Goal: Task Accomplishment & Management: Use online tool/utility

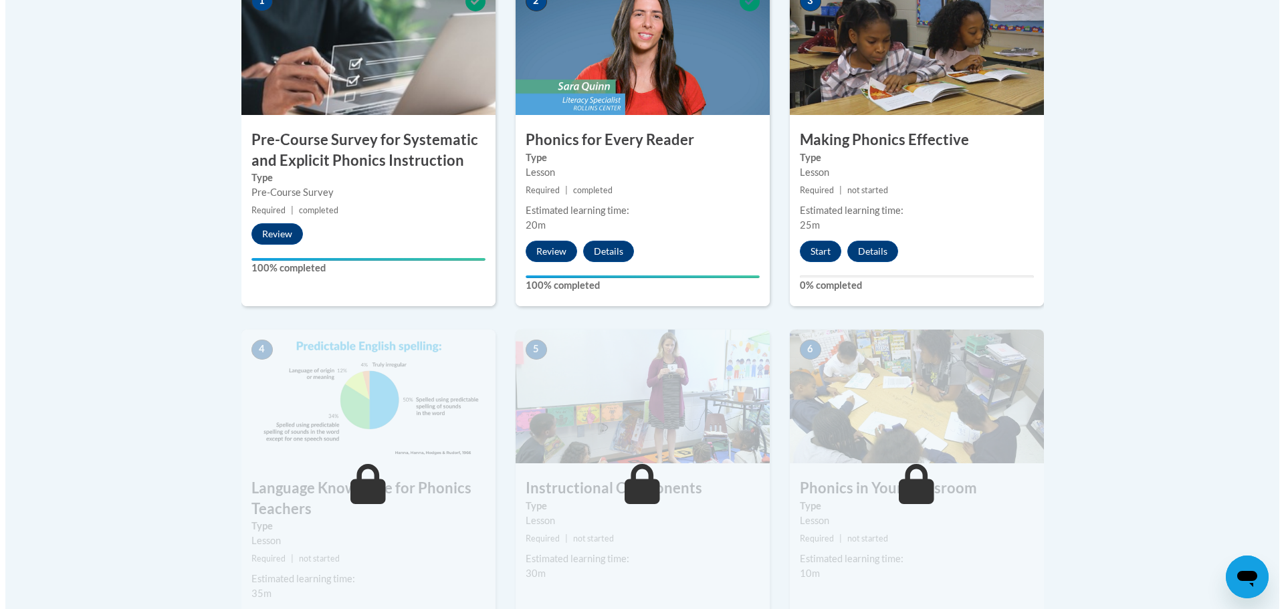
scroll to position [535, 0]
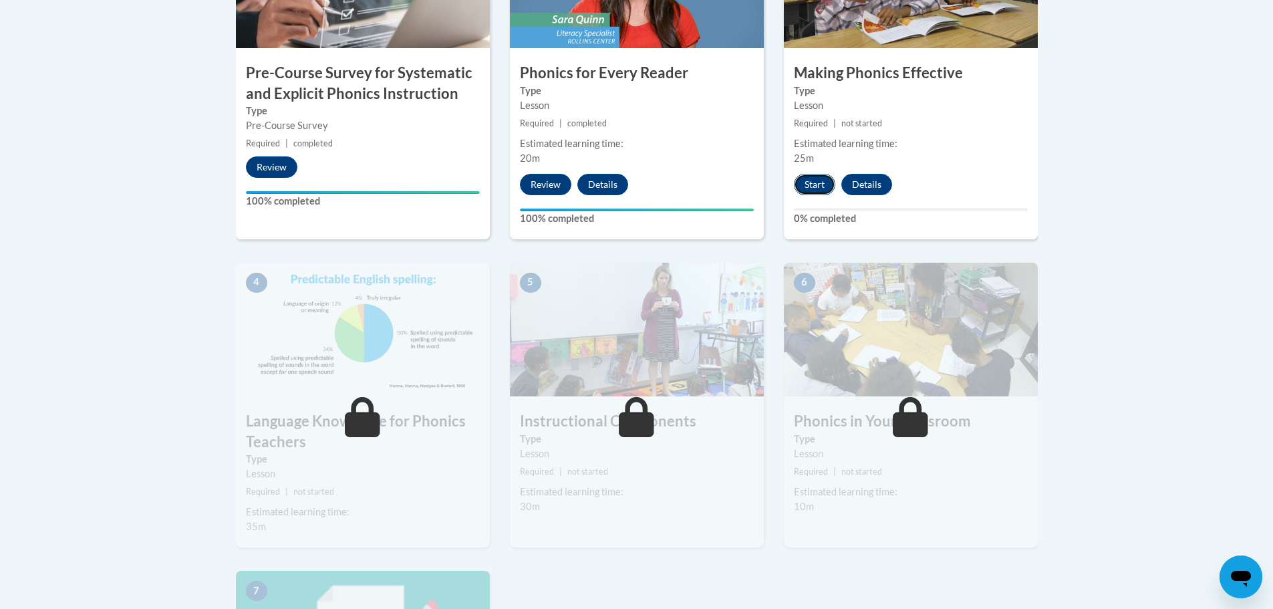
click at [806, 187] on button "Start" at bounding box center [814, 184] width 41 height 21
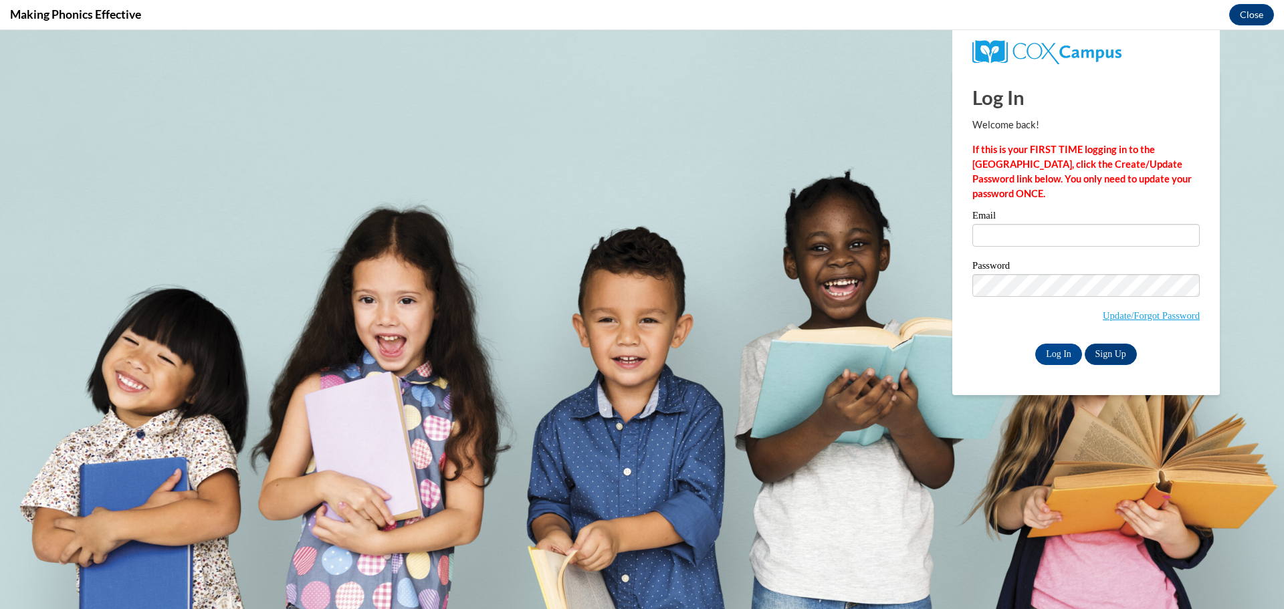
scroll to position [0, 0]
click at [1053, 231] on input "Email" at bounding box center [1085, 235] width 227 height 23
type input "dexheimermicha@aasd.k12.wi.us"
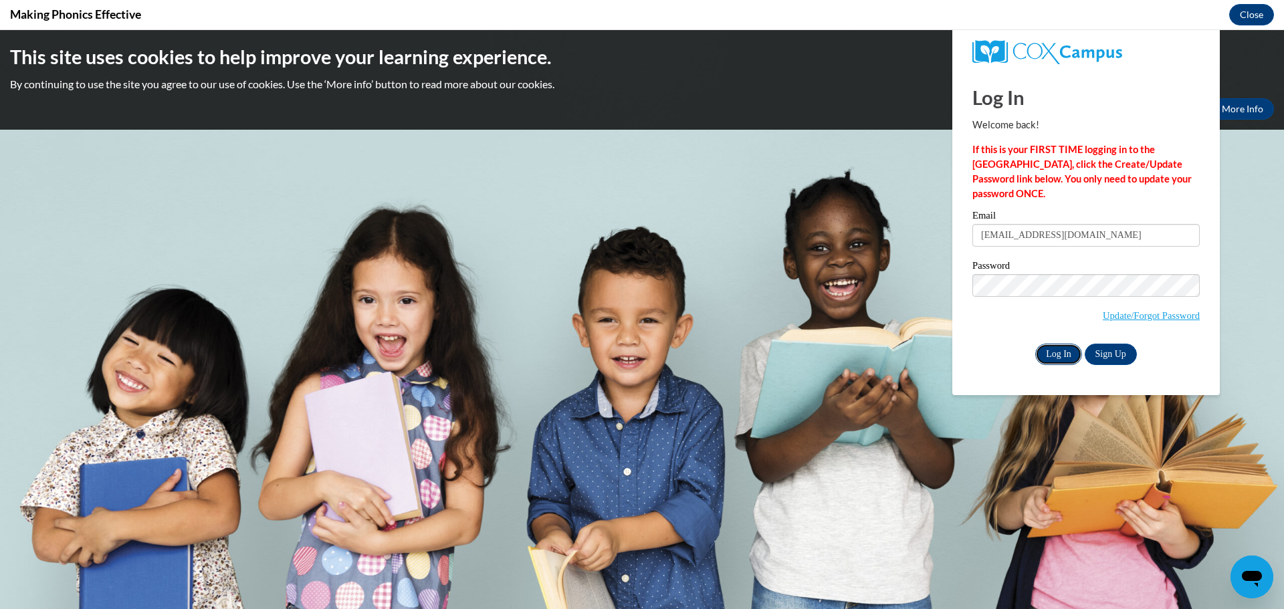
click at [1060, 353] on input "Log In" at bounding box center [1058, 354] width 47 height 21
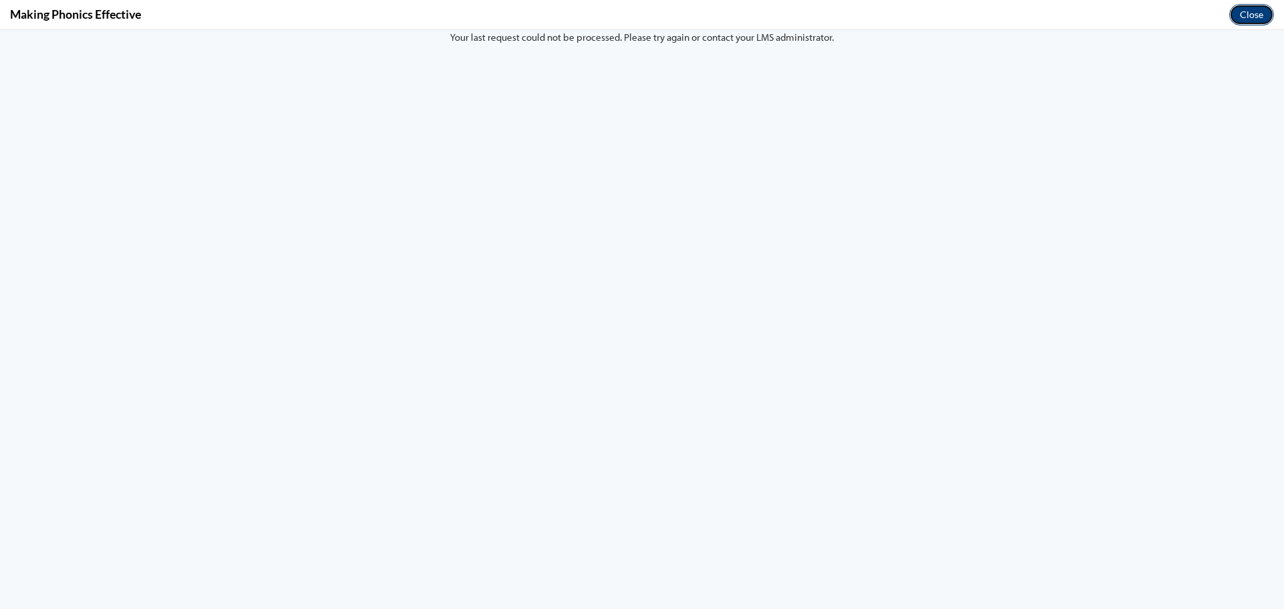
click at [1251, 6] on button "Close" at bounding box center [1251, 14] width 45 height 21
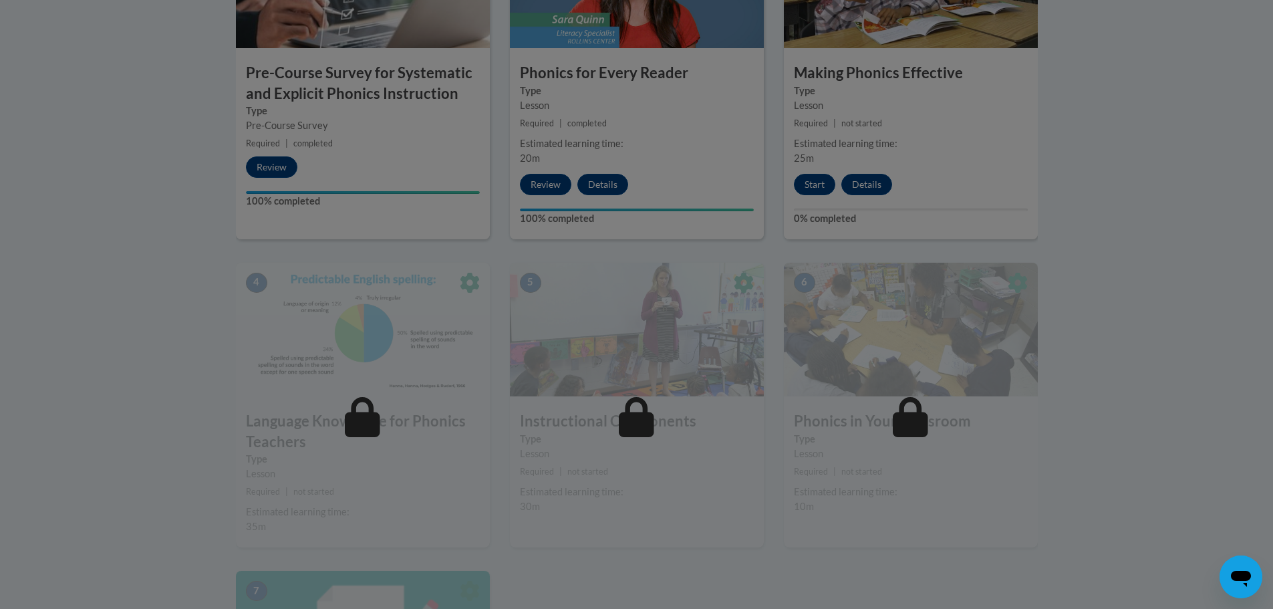
click at [807, 191] on div at bounding box center [636, 304] width 1273 height 609
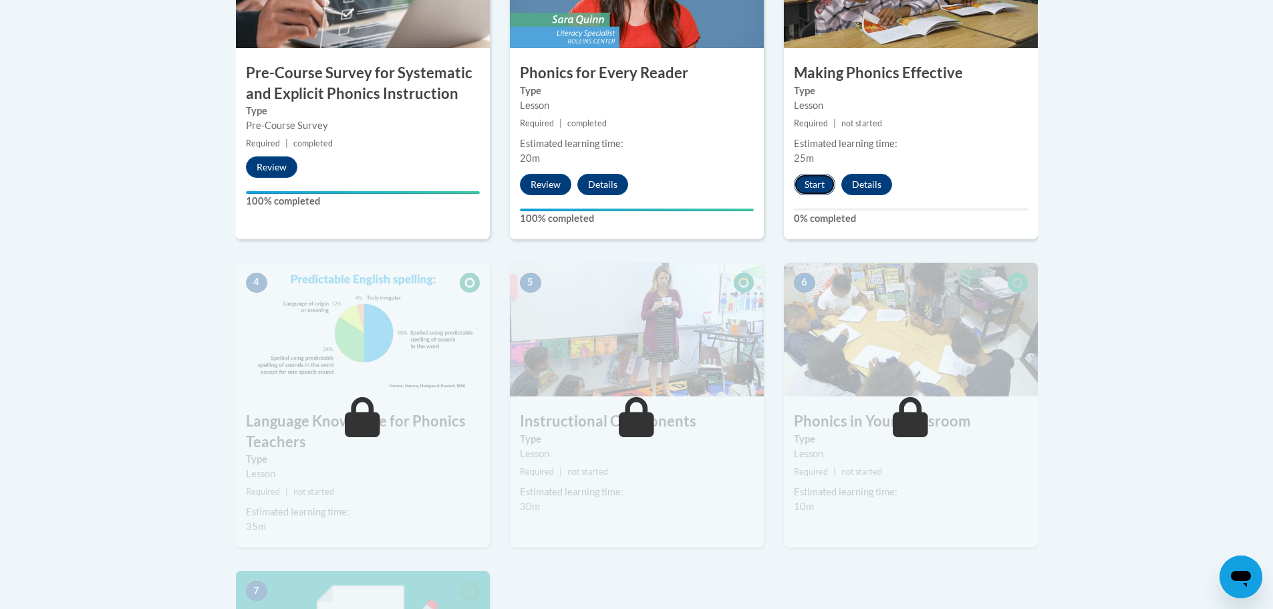
click at [822, 182] on button "Start" at bounding box center [814, 184] width 41 height 21
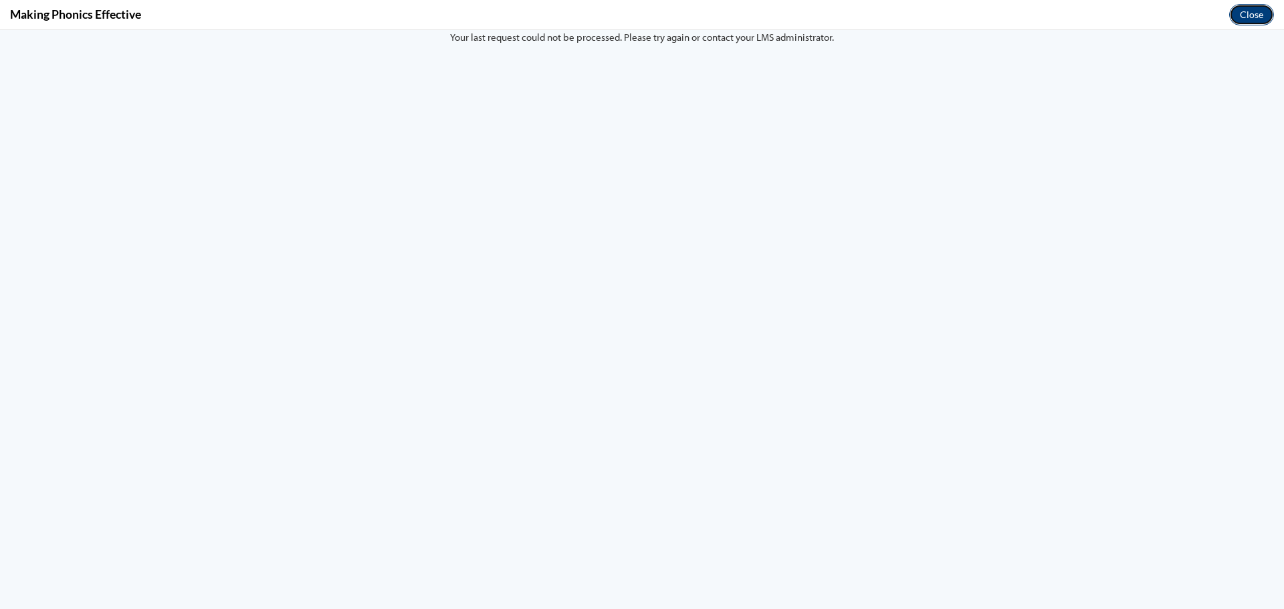
click at [1259, 11] on button "Close" at bounding box center [1251, 14] width 45 height 21
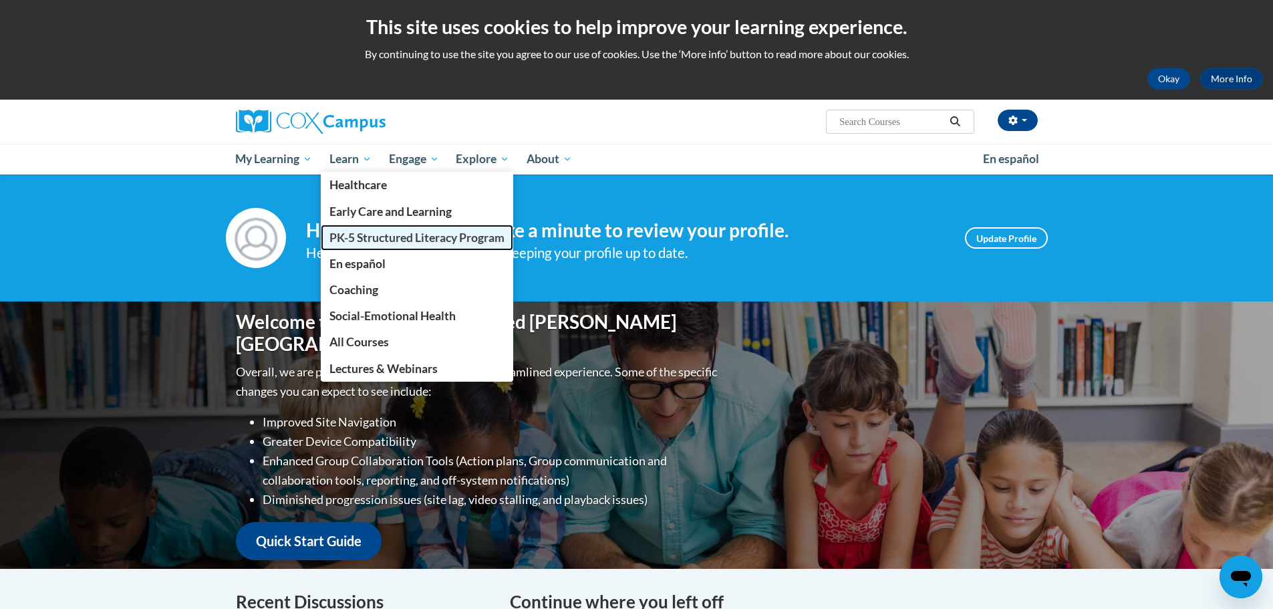
click at [374, 242] on span "PK-5 Structured Literacy Program" at bounding box center [417, 238] width 175 height 14
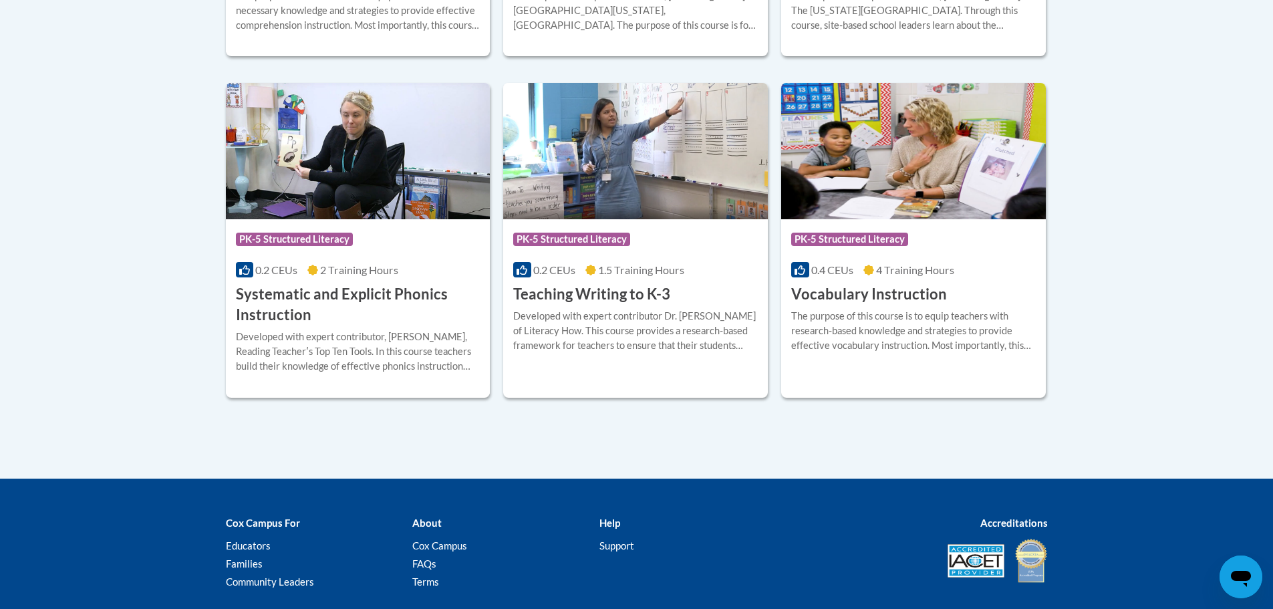
scroll to position [1625, 0]
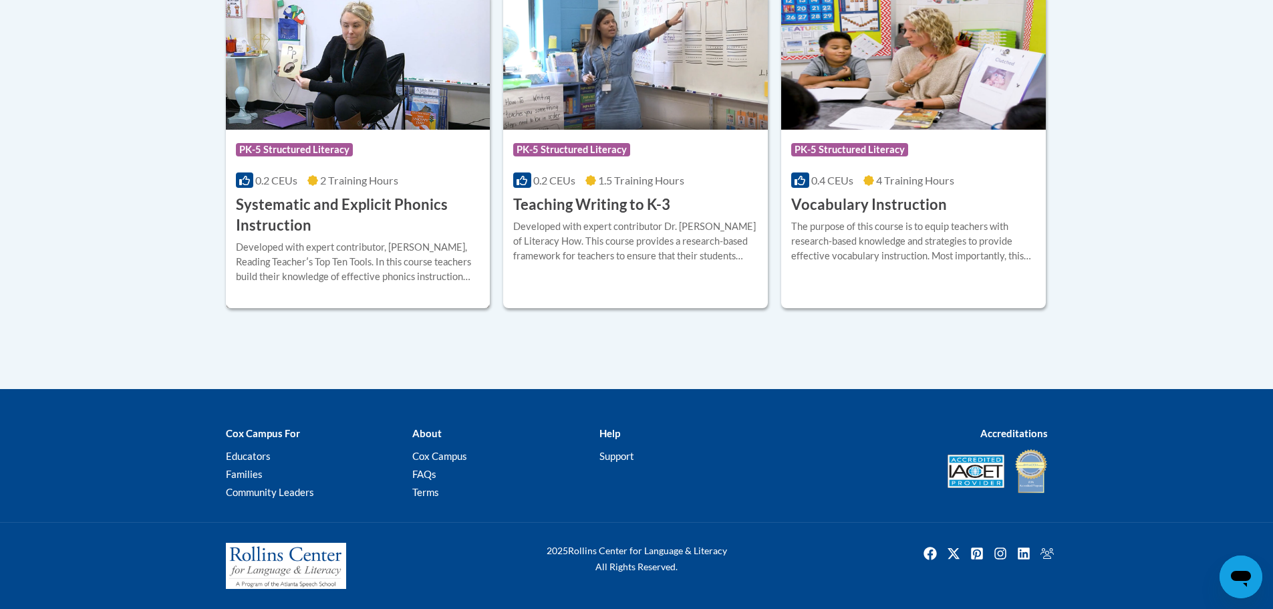
click at [373, 224] on h3 "Systematic and Explicit Phonics Instruction" at bounding box center [358, 215] width 245 height 41
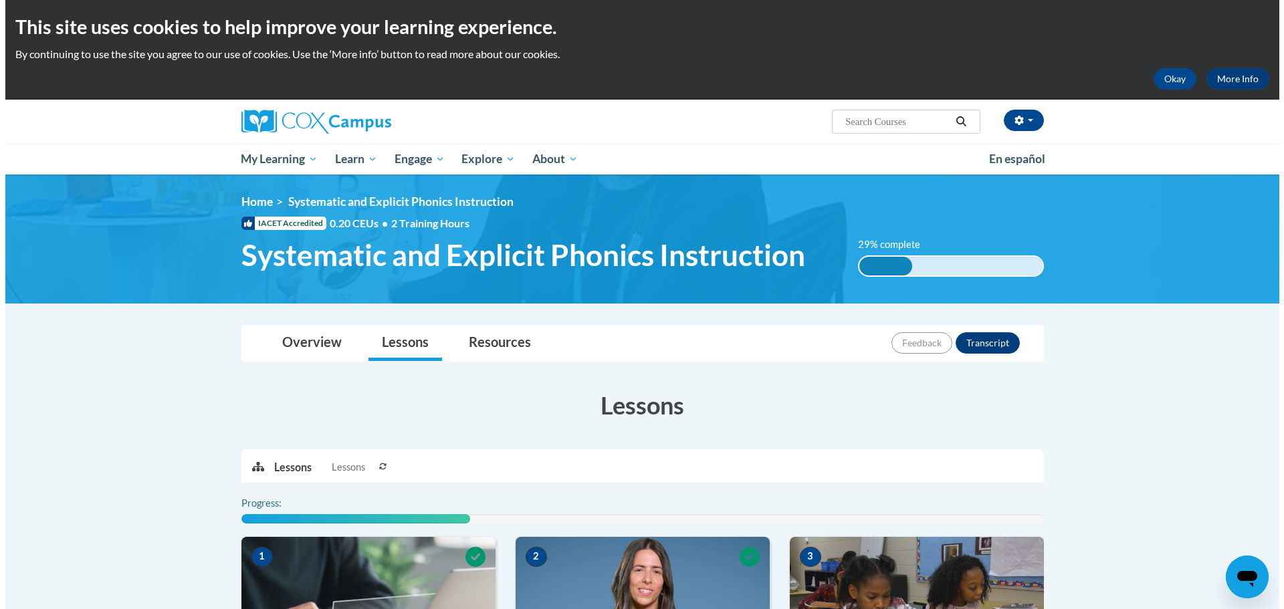
scroll to position [401, 0]
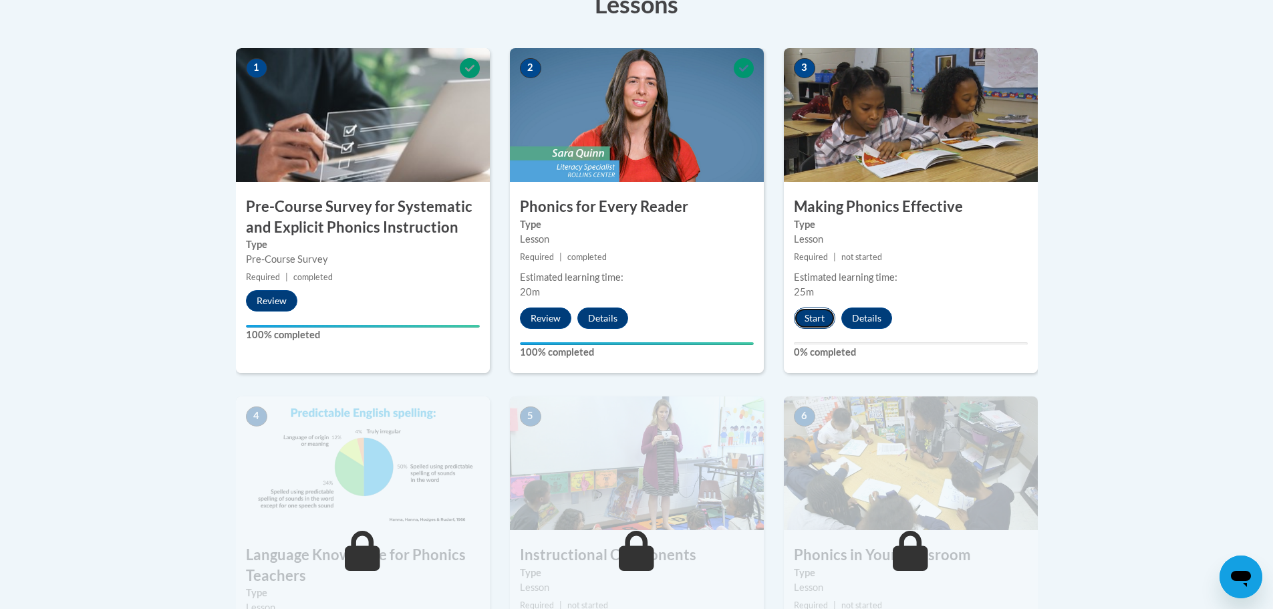
click at [814, 315] on button "Start" at bounding box center [814, 318] width 41 height 21
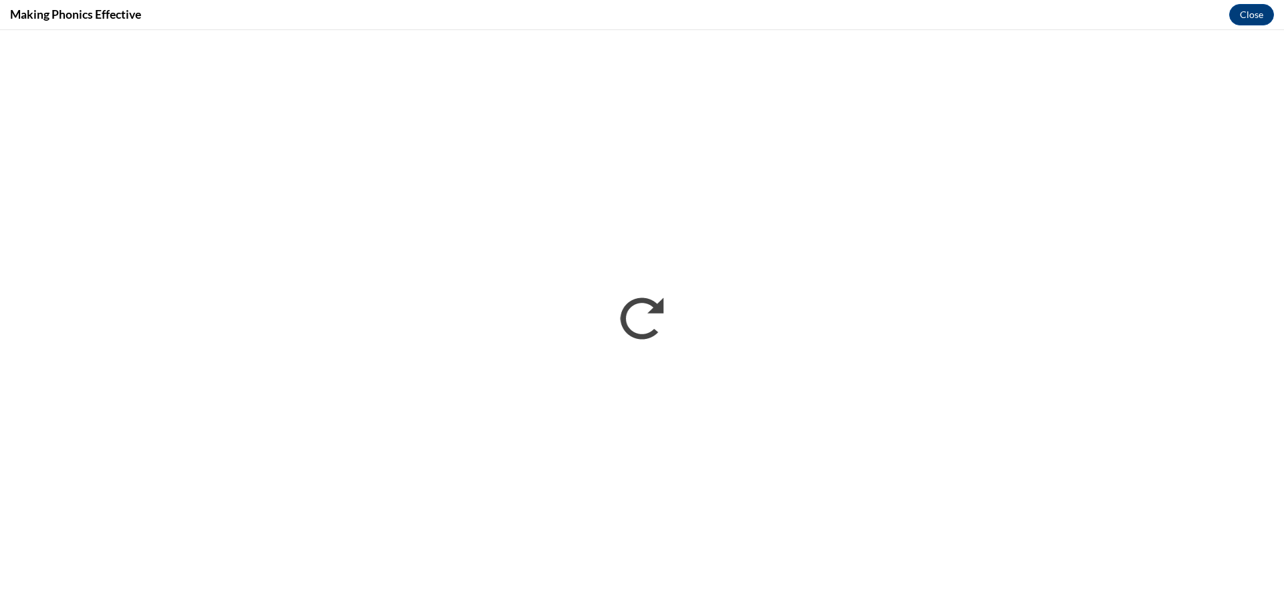
scroll to position [0, 0]
